Goal: Navigation & Orientation: Find specific page/section

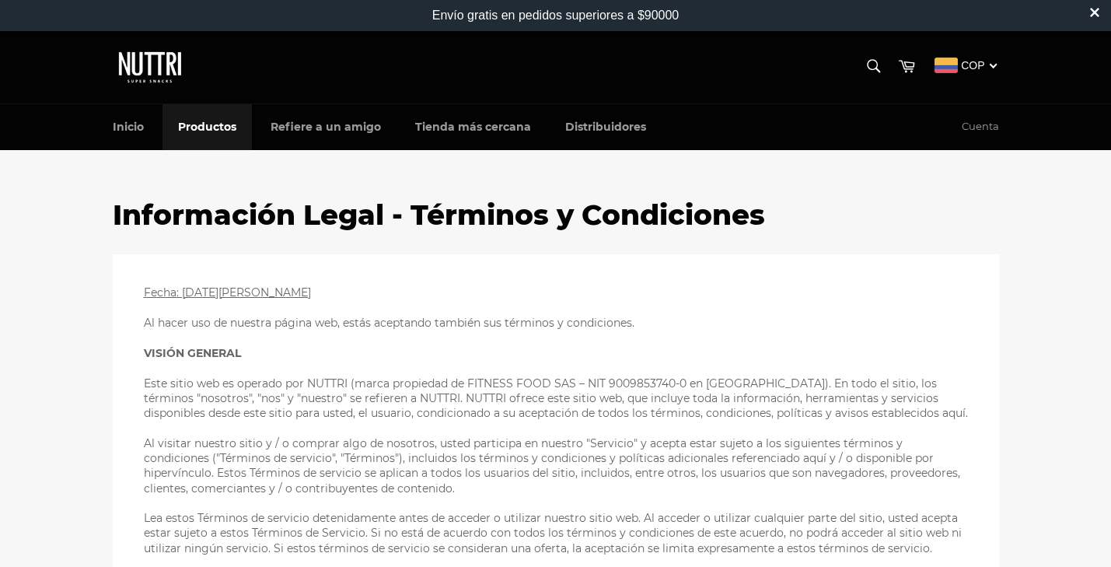
click at [205, 132] on link "Productos" at bounding box center [207, 127] width 89 height 46
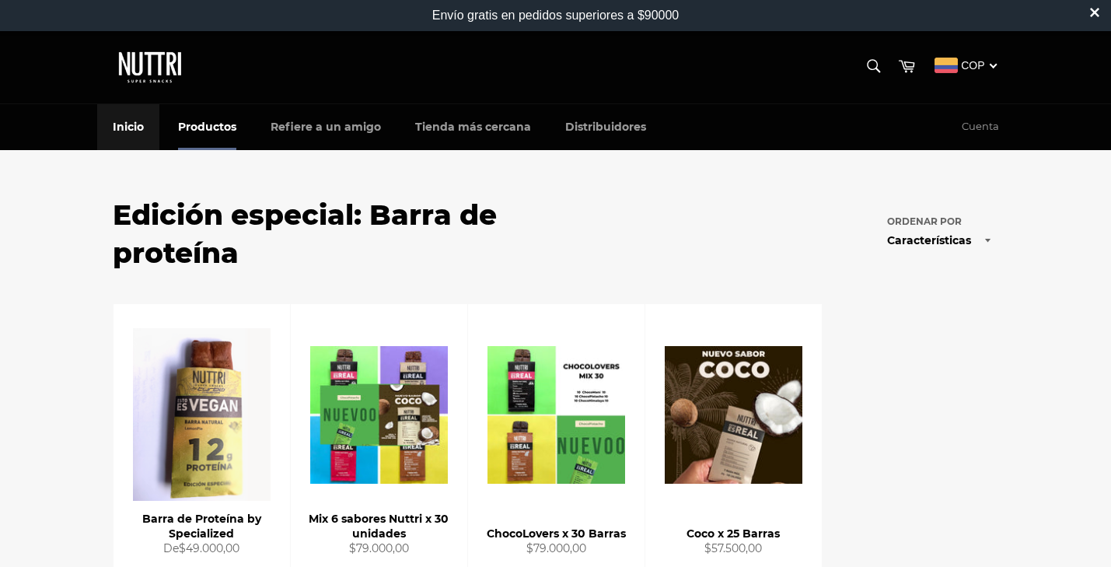
click at [128, 124] on link "Inicio" at bounding box center [128, 127] width 62 height 46
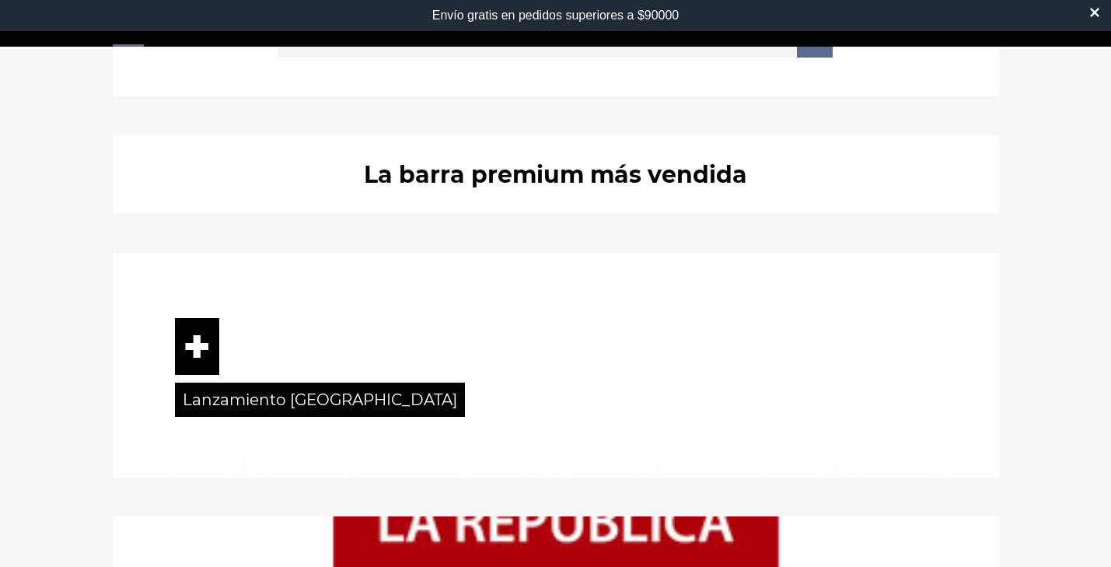
scroll to position [2138, 0]
